Goal: Find contact information: Find contact information

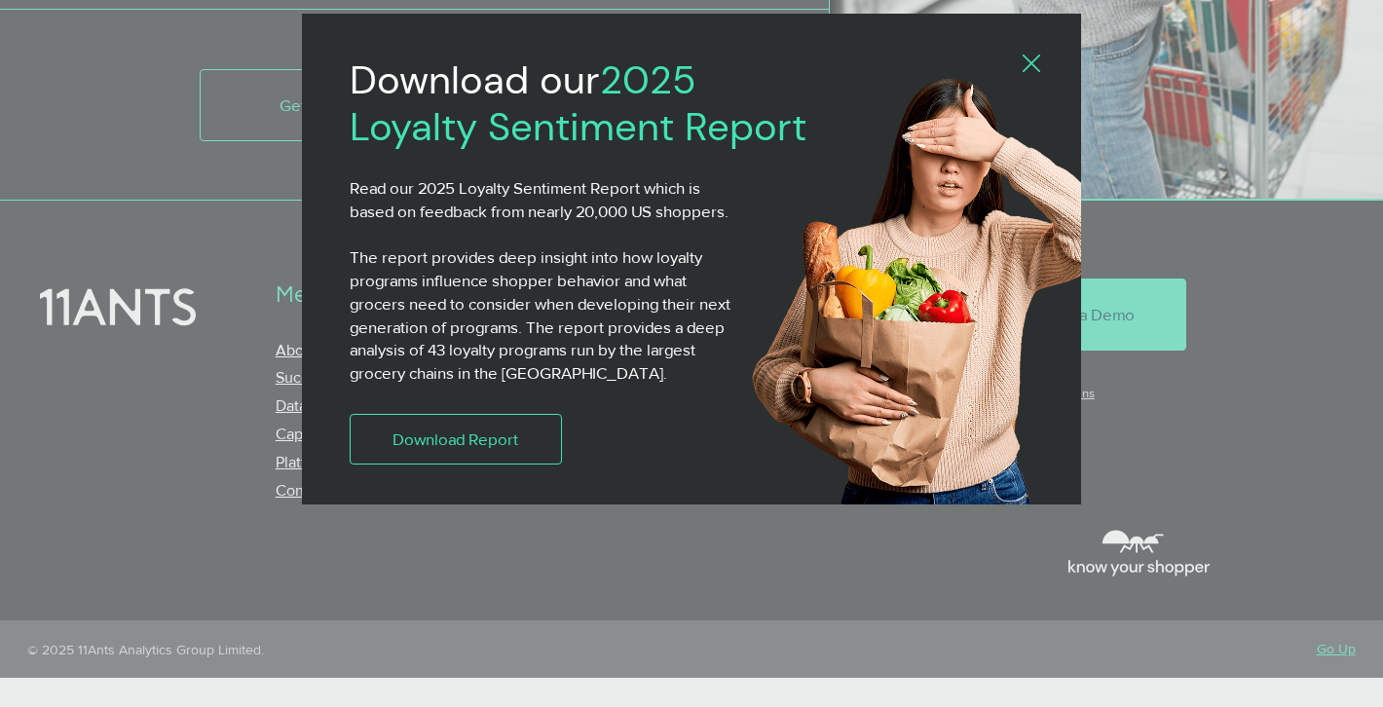
click at [1037, 61] on icon "Back to site" at bounding box center [1031, 64] width 18 height 18
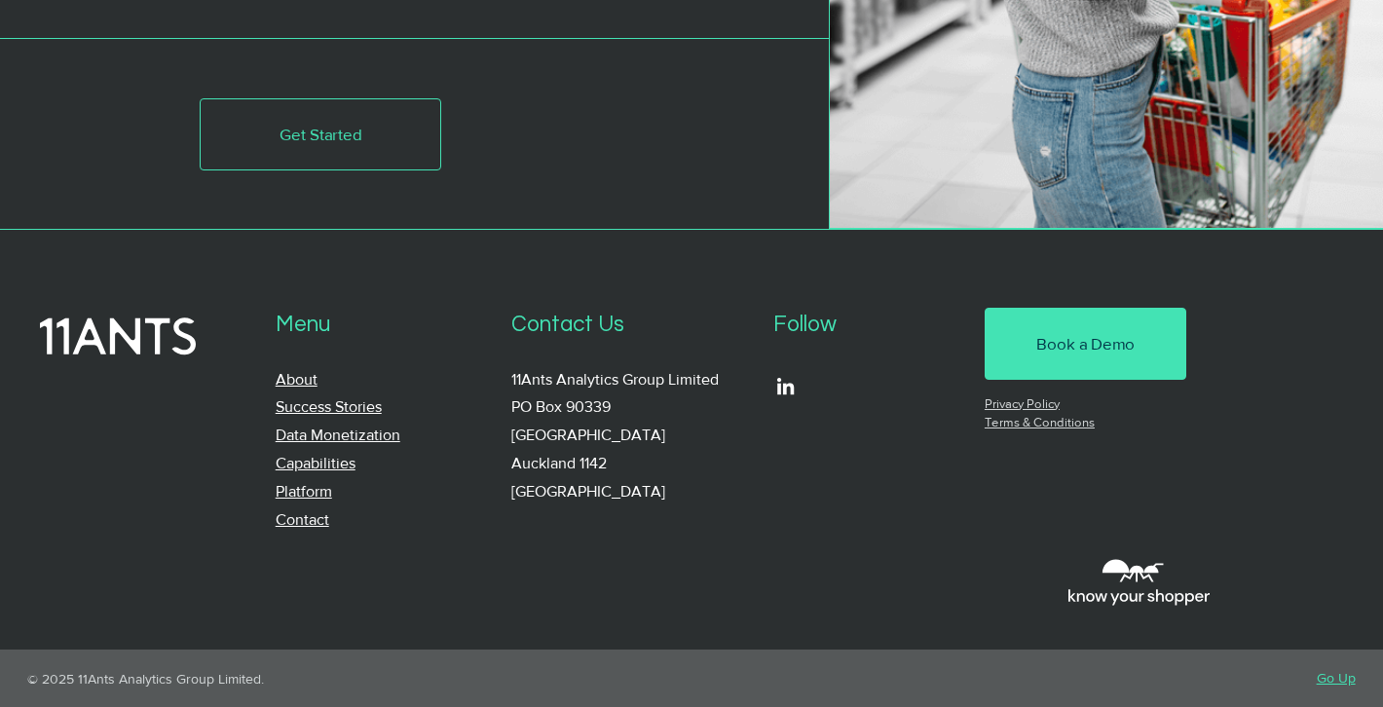
click at [300, 514] on link "Contact" at bounding box center [303, 519] width 54 height 17
